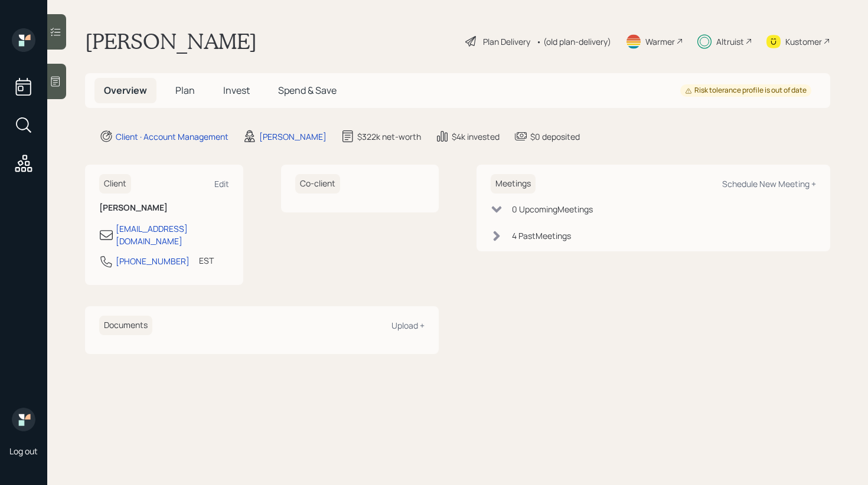
click at [231, 97] on h5 "Invest" at bounding box center [236, 90] width 45 height 25
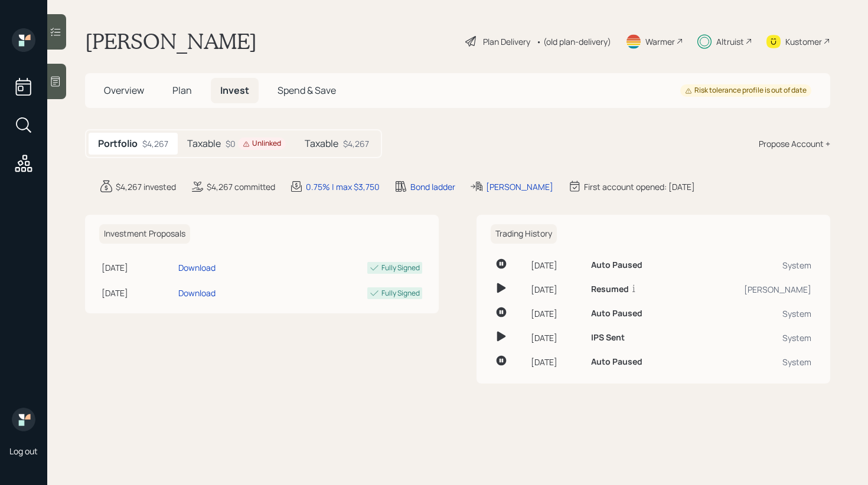
click at [325, 142] on h5 "Taxable" at bounding box center [322, 143] width 34 height 11
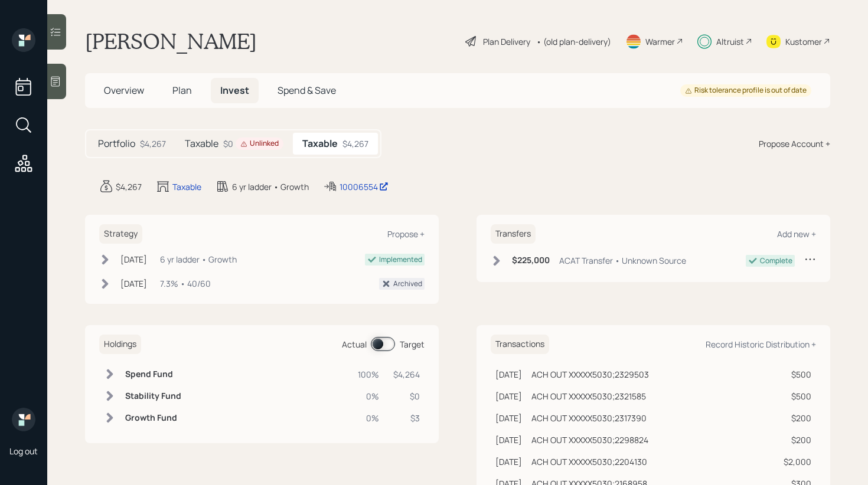
click at [377, 346] on span at bounding box center [383, 344] width 24 height 14
click at [352, 184] on div "10006554" at bounding box center [363, 187] width 49 height 12
